Goal: Transaction & Acquisition: Purchase product/service

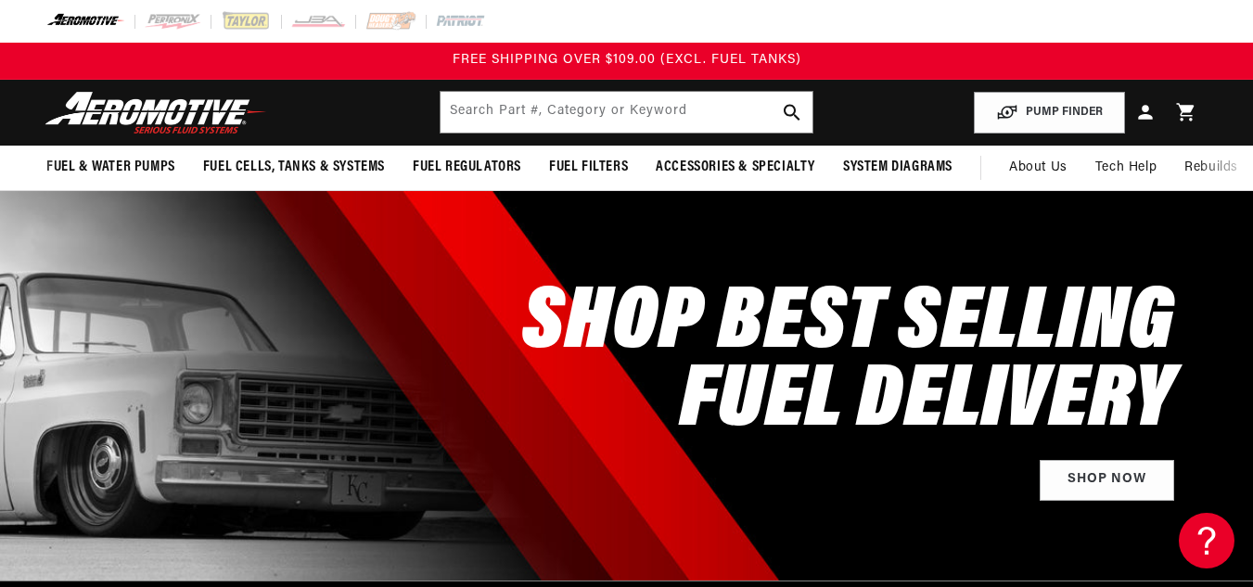
click at [898, 102] on header "Fuel & Water Pumps Back In-Tank In-Line Fuel Pumps" at bounding box center [626, 113] width 1253 height 66
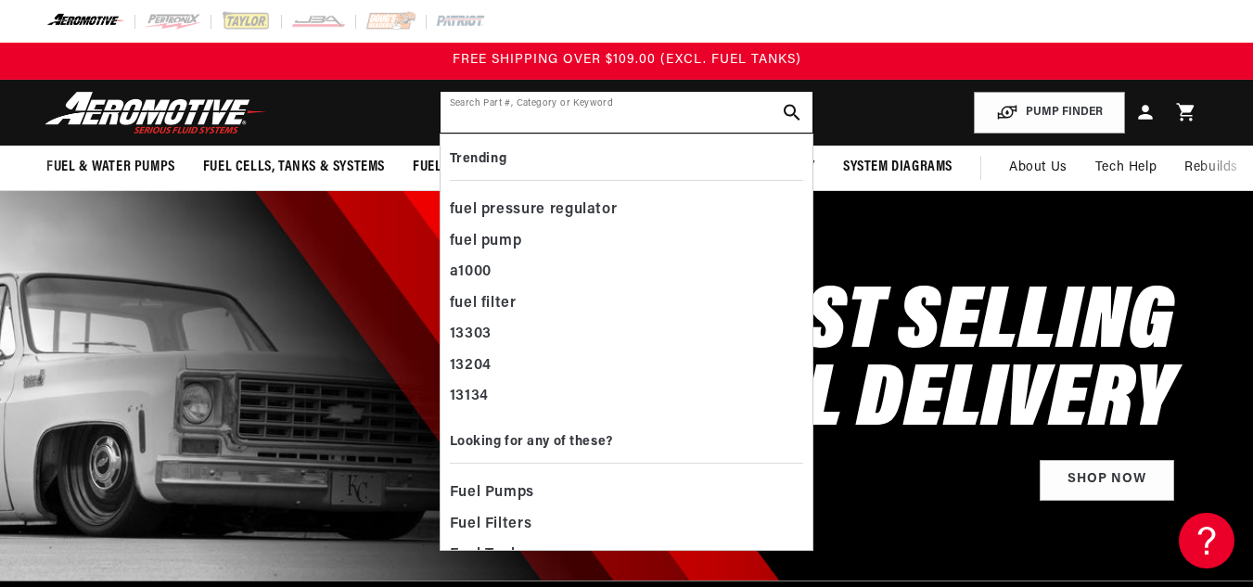
click at [703, 109] on input "text" at bounding box center [627, 112] width 373 height 41
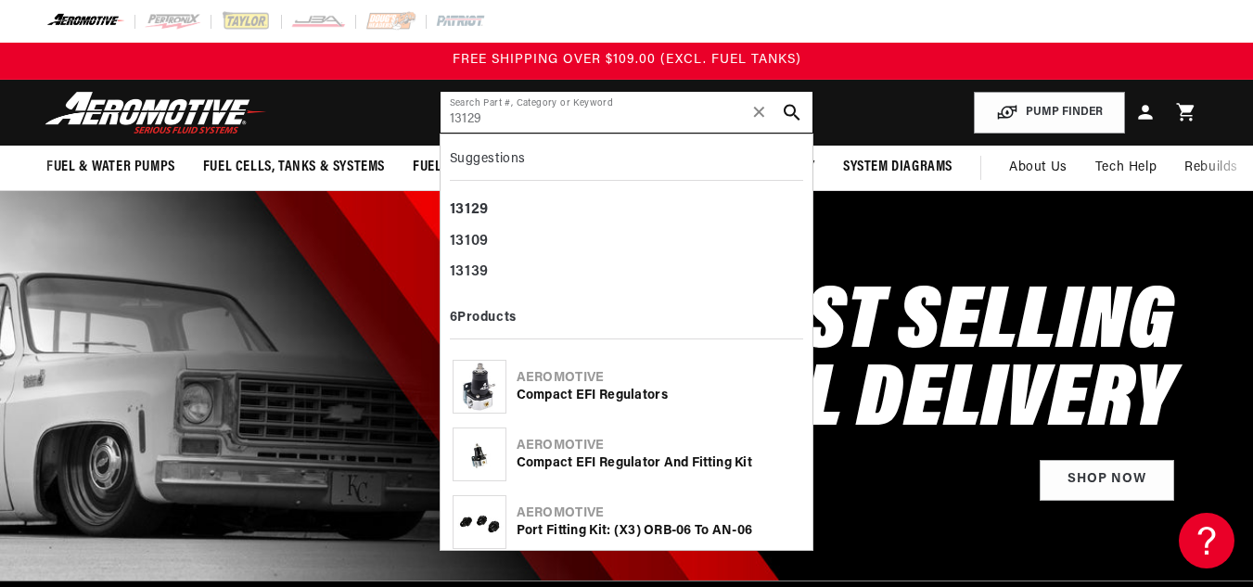
type input "13129"
click at [584, 389] on div "Compact EFI Regulators" at bounding box center [659, 396] width 285 height 19
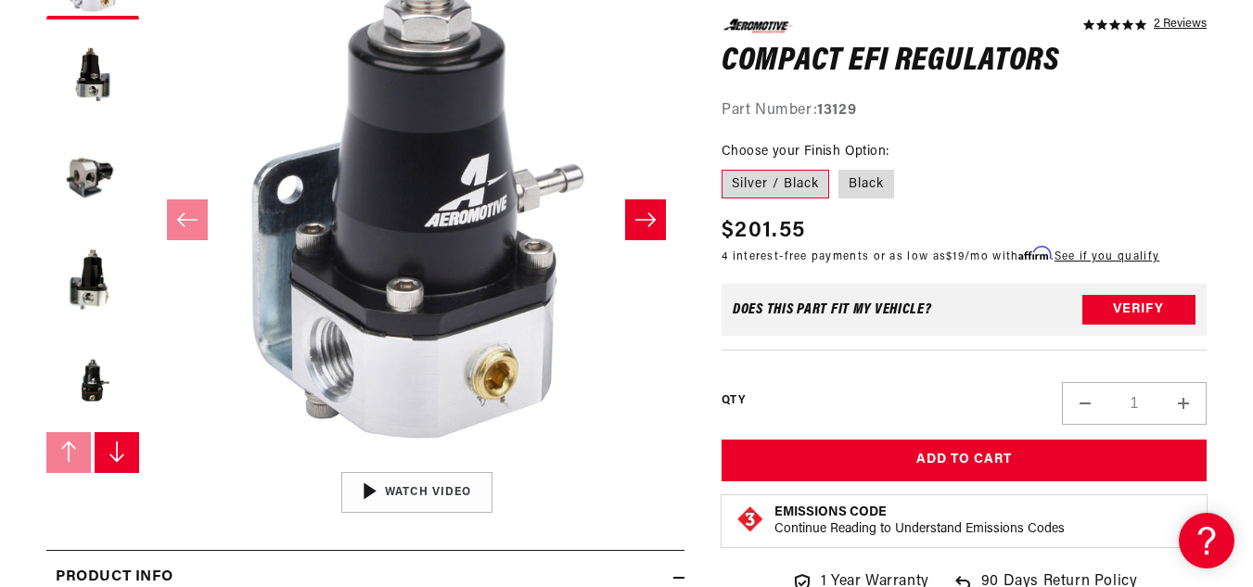
scroll to position [368, 0]
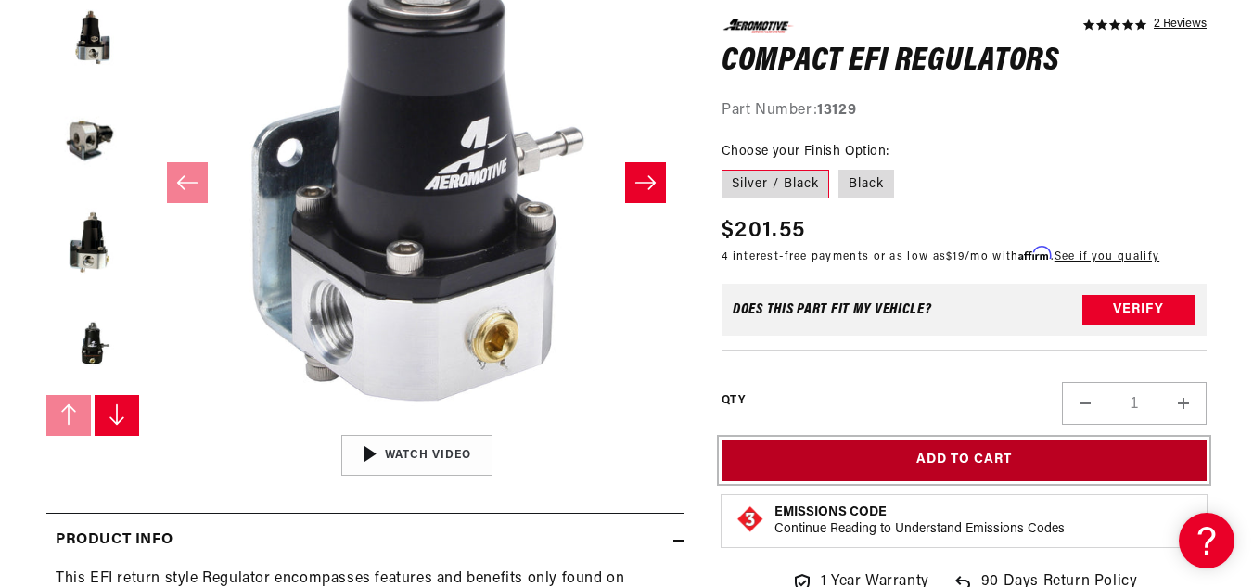
click at [874, 476] on button "Add to Cart" at bounding box center [964, 461] width 485 height 42
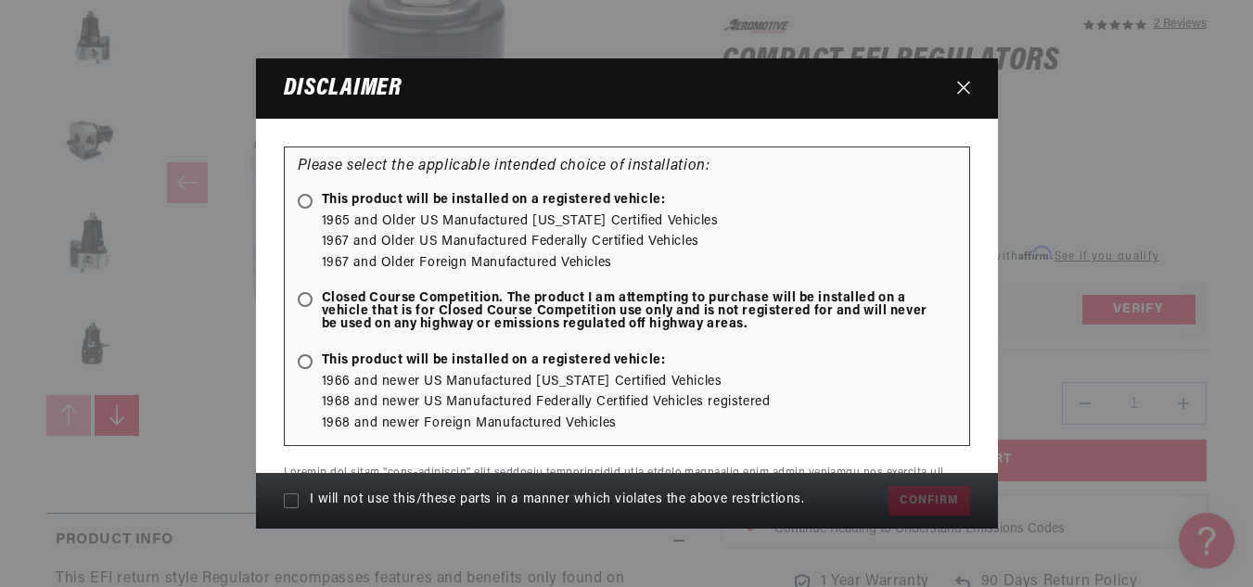
click at [293, 499] on icon at bounding box center [291, 500] width 15 height 15
click at [293, 499] on input "I will not use this/these parts in a manner which violates the above restrictio…" at bounding box center [291, 500] width 15 height 15
checkbox input "true"
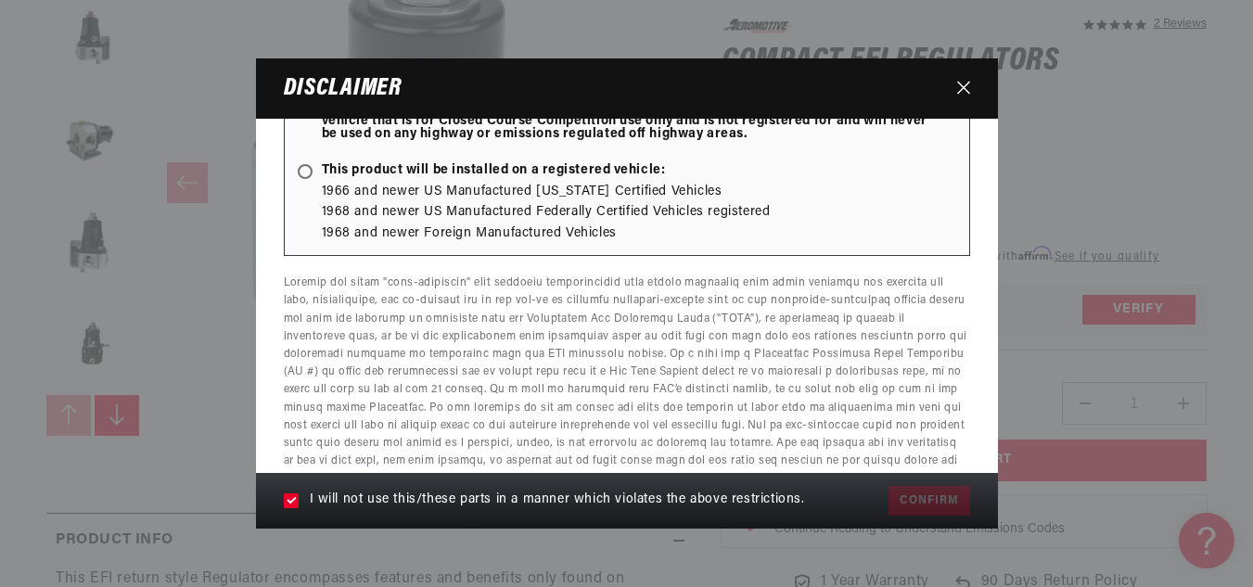
scroll to position [233, 0]
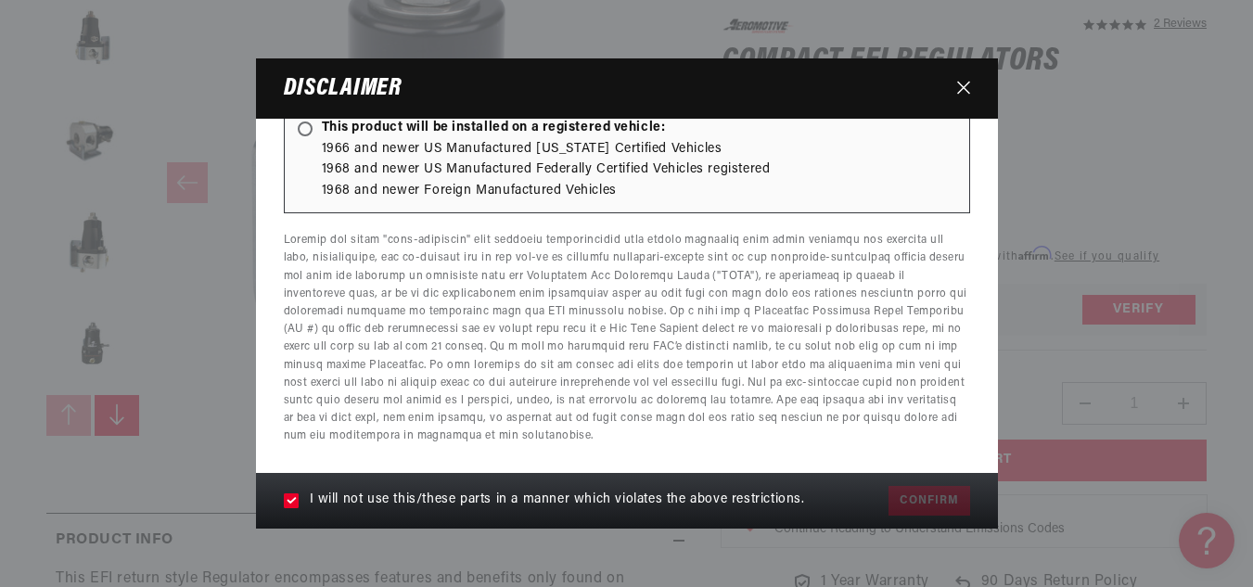
click at [911, 495] on div "I will not use this/these parts in a manner which violates the above restrictio…" at bounding box center [627, 501] width 742 height 56
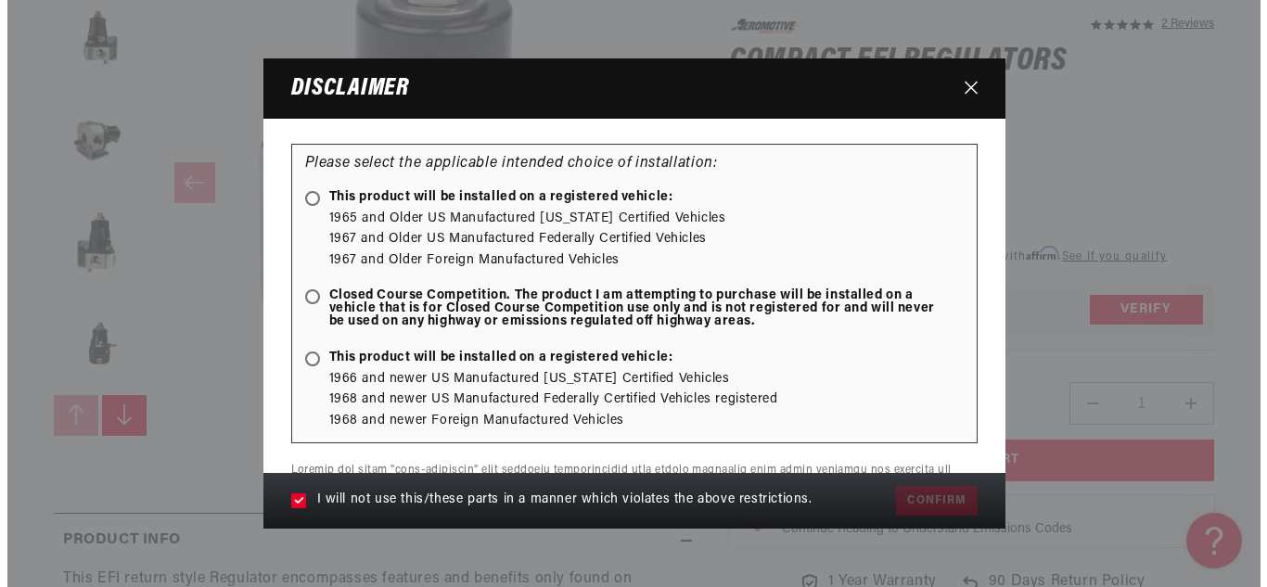
scroll to position [0, 0]
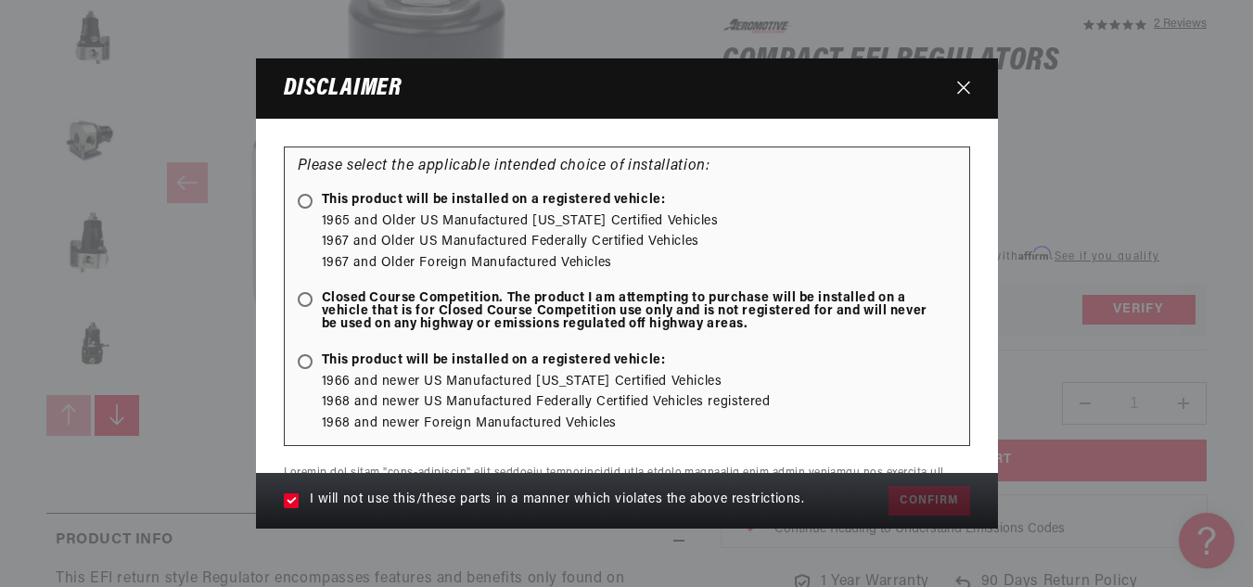
click at [305, 300] on ellipse at bounding box center [305, 299] width 8 height 8
click at [305, 300] on input "Closed Course Competition. The product I am attempting to purchase will be inst…" at bounding box center [308, 301] width 12 height 12
radio input "true"
click at [920, 501] on button "Confirm" at bounding box center [929, 501] width 81 height 30
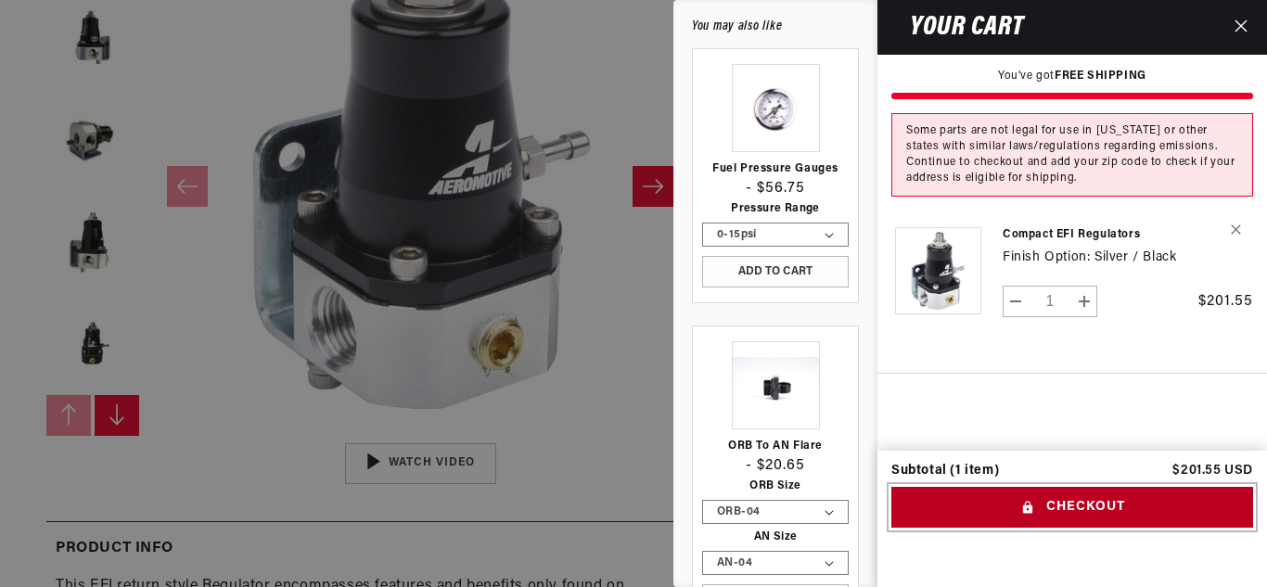
click at [1073, 513] on button "Checkout" at bounding box center [1072, 508] width 362 height 42
